Goal: Information Seeking & Learning: Learn about a topic

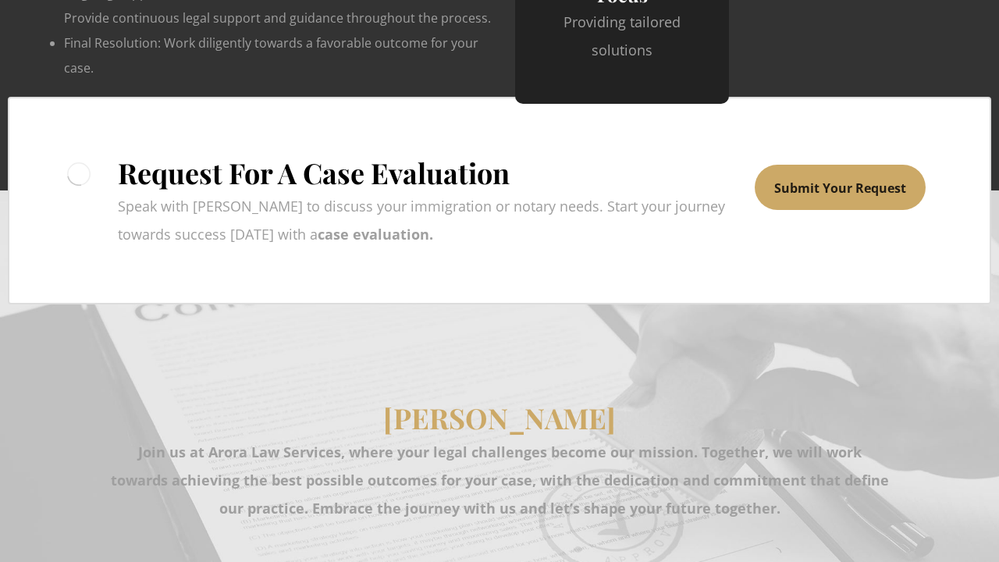
scroll to position [3714, 0]
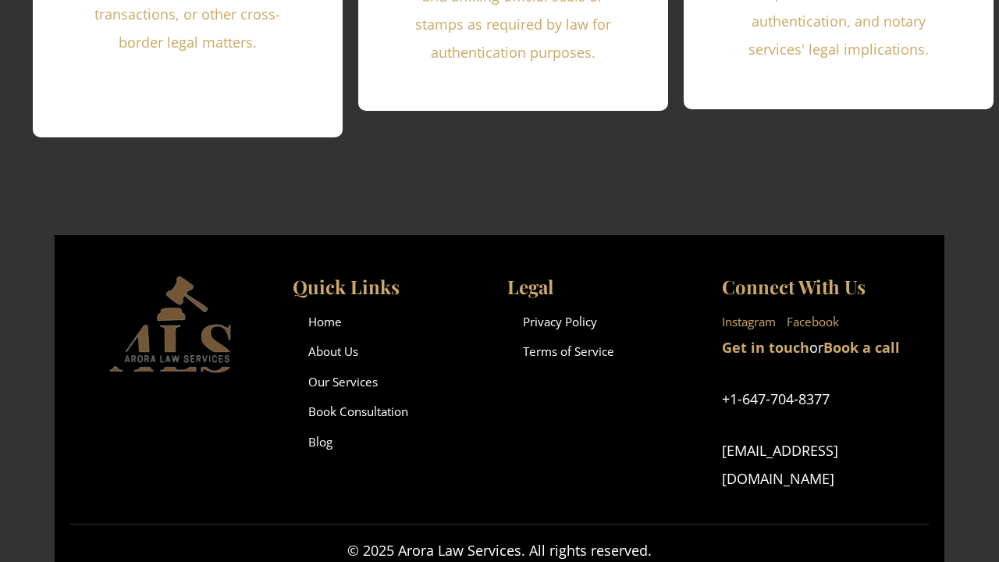
scroll to position [3428, 0]
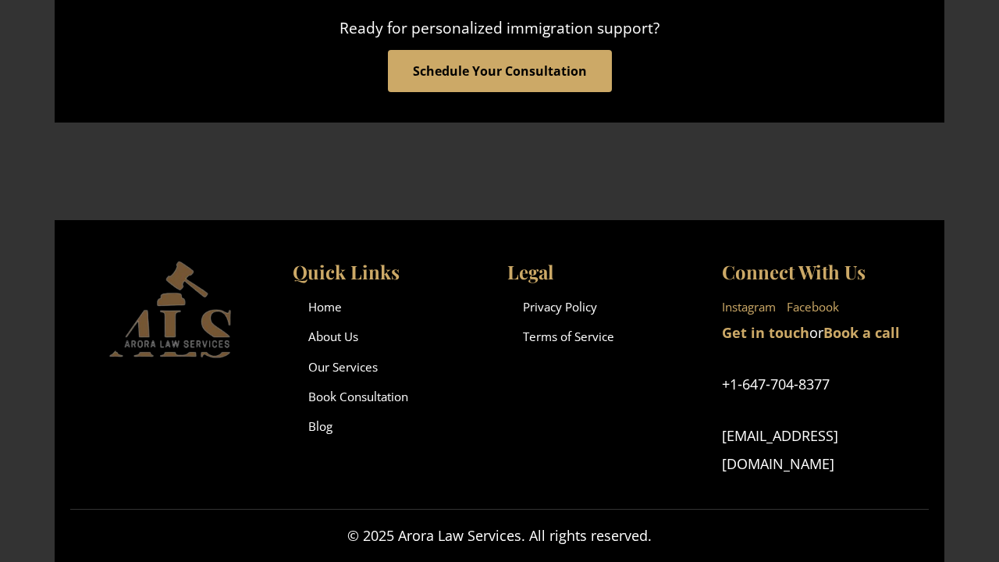
scroll to position [2339, 0]
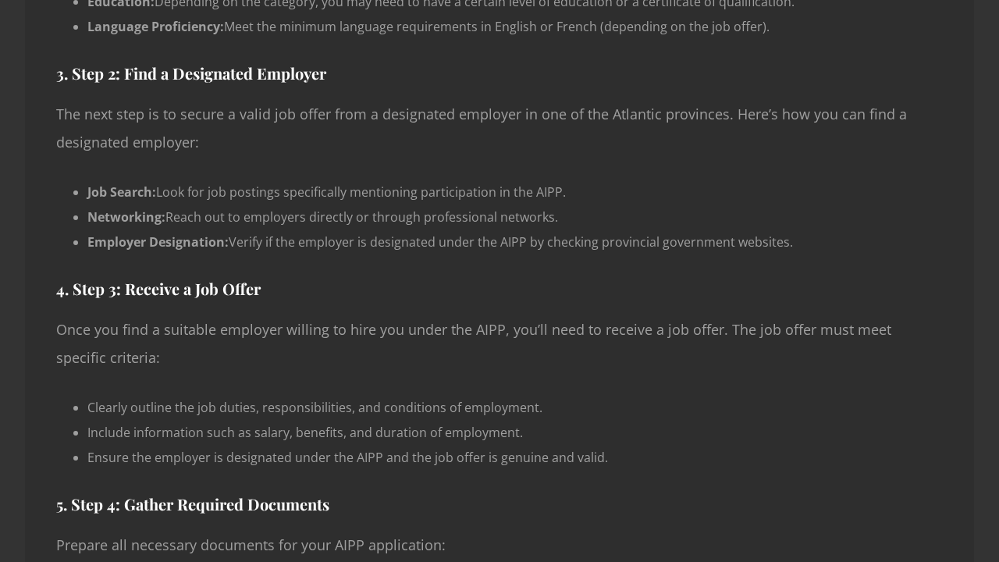
scroll to position [1769, 0]
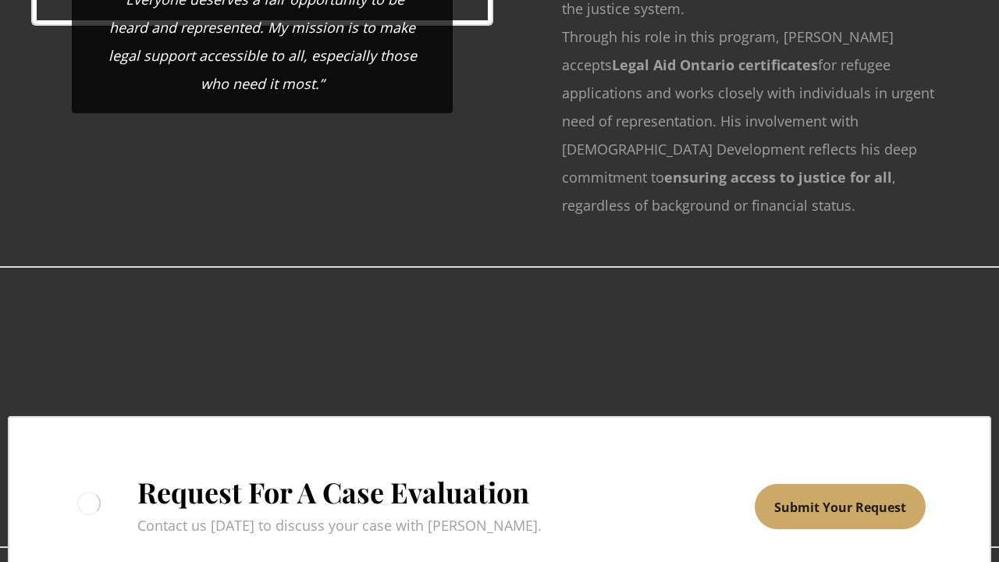
scroll to position [3651, 0]
